Goal: Task Accomplishment & Management: Use online tool/utility

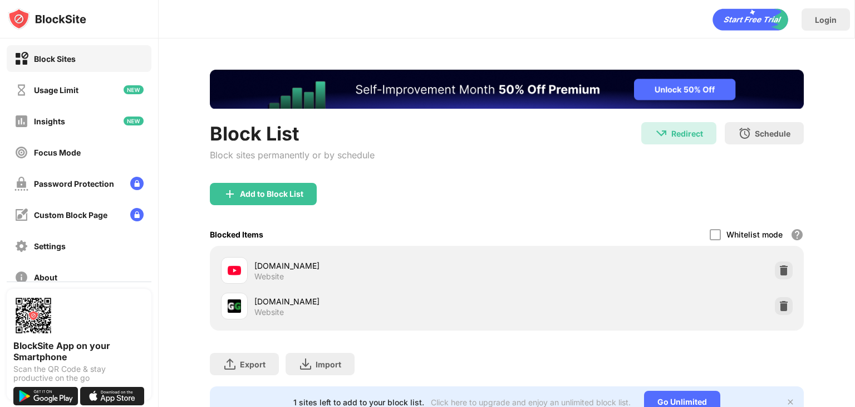
click at [588, 163] on div "Block List Block sites permanently or by schedule Redirect Redirect to [DOMAIN_…" at bounding box center [507, 152] width 594 height 61
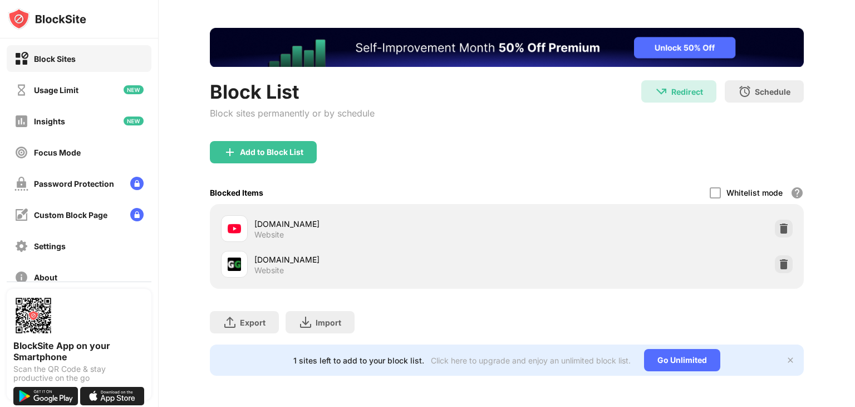
scroll to position [50, 0]
click at [779, 223] on img at bounding box center [784, 228] width 11 height 11
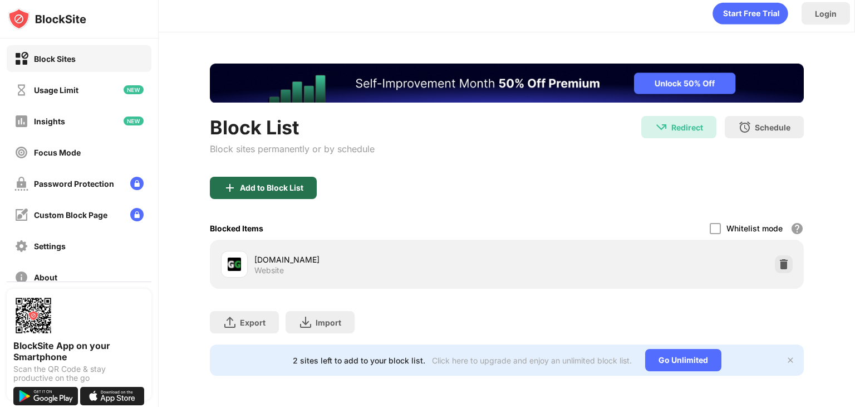
click at [299, 177] on div "Add to Block List" at bounding box center [263, 188] width 107 height 22
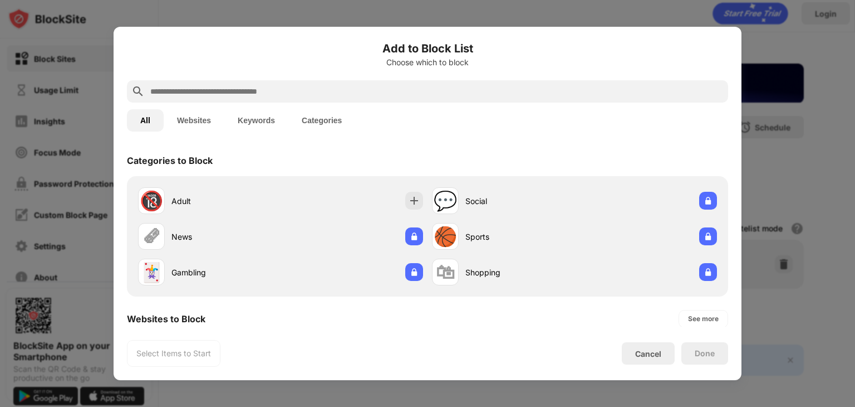
click at [319, 89] on input "text" at bounding box center [436, 91] width 575 height 13
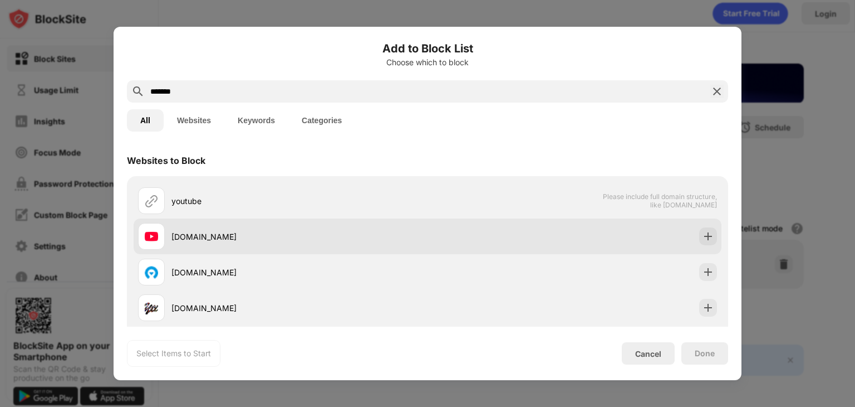
type input "*******"
click at [160, 239] on div at bounding box center [151, 236] width 27 height 27
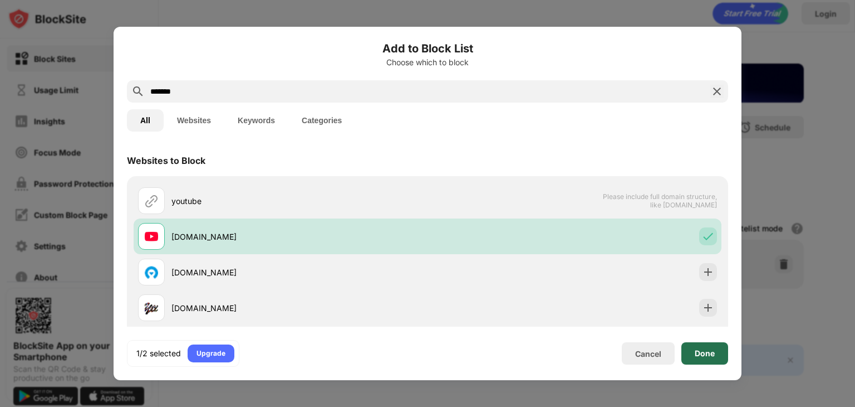
click at [708, 353] on div "Done" at bounding box center [705, 353] width 20 height 9
